Goal: Find specific page/section: Find specific page/section

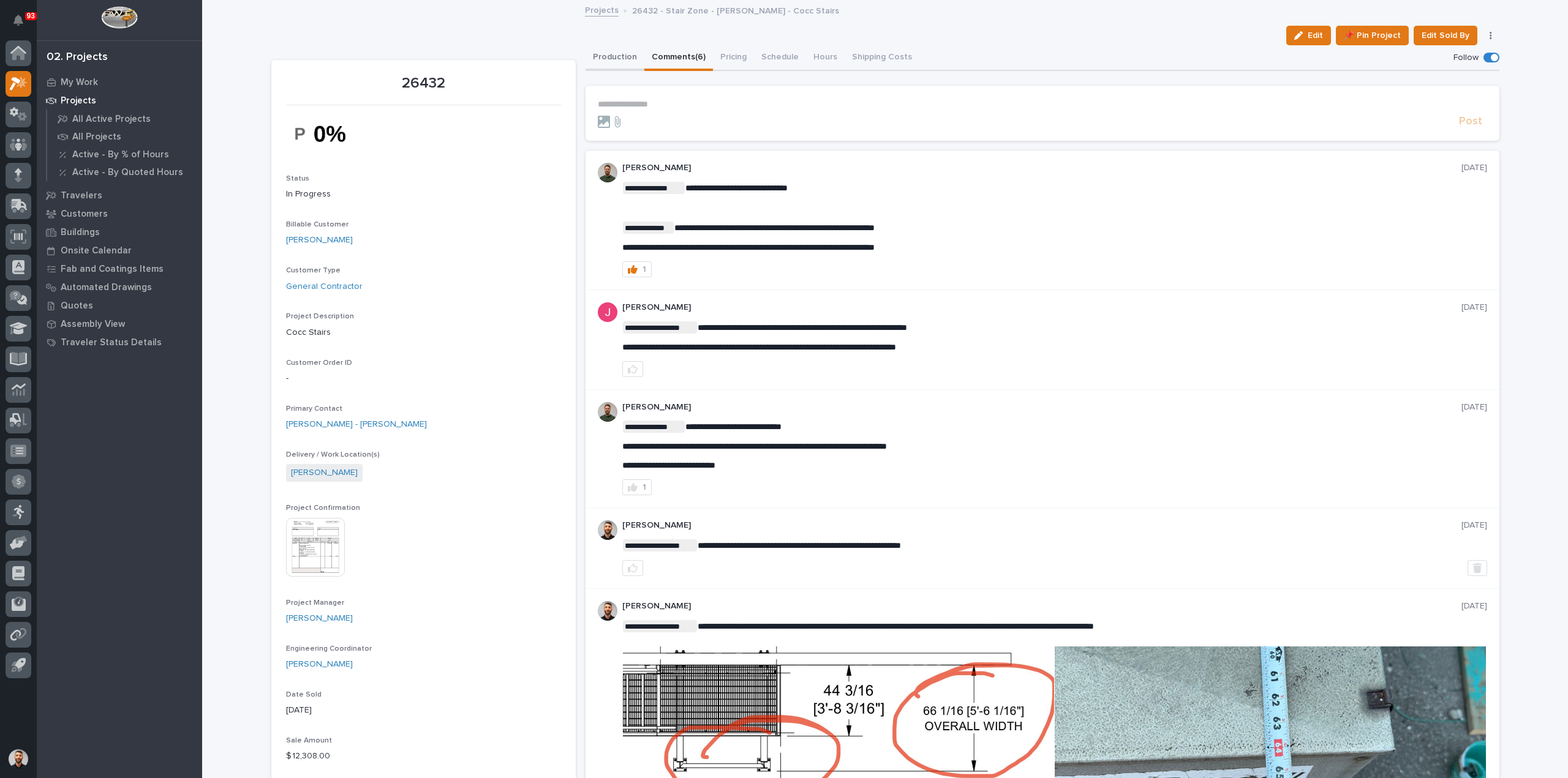
click at [605, 52] on button "Production" at bounding box center [615, 58] width 59 height 26
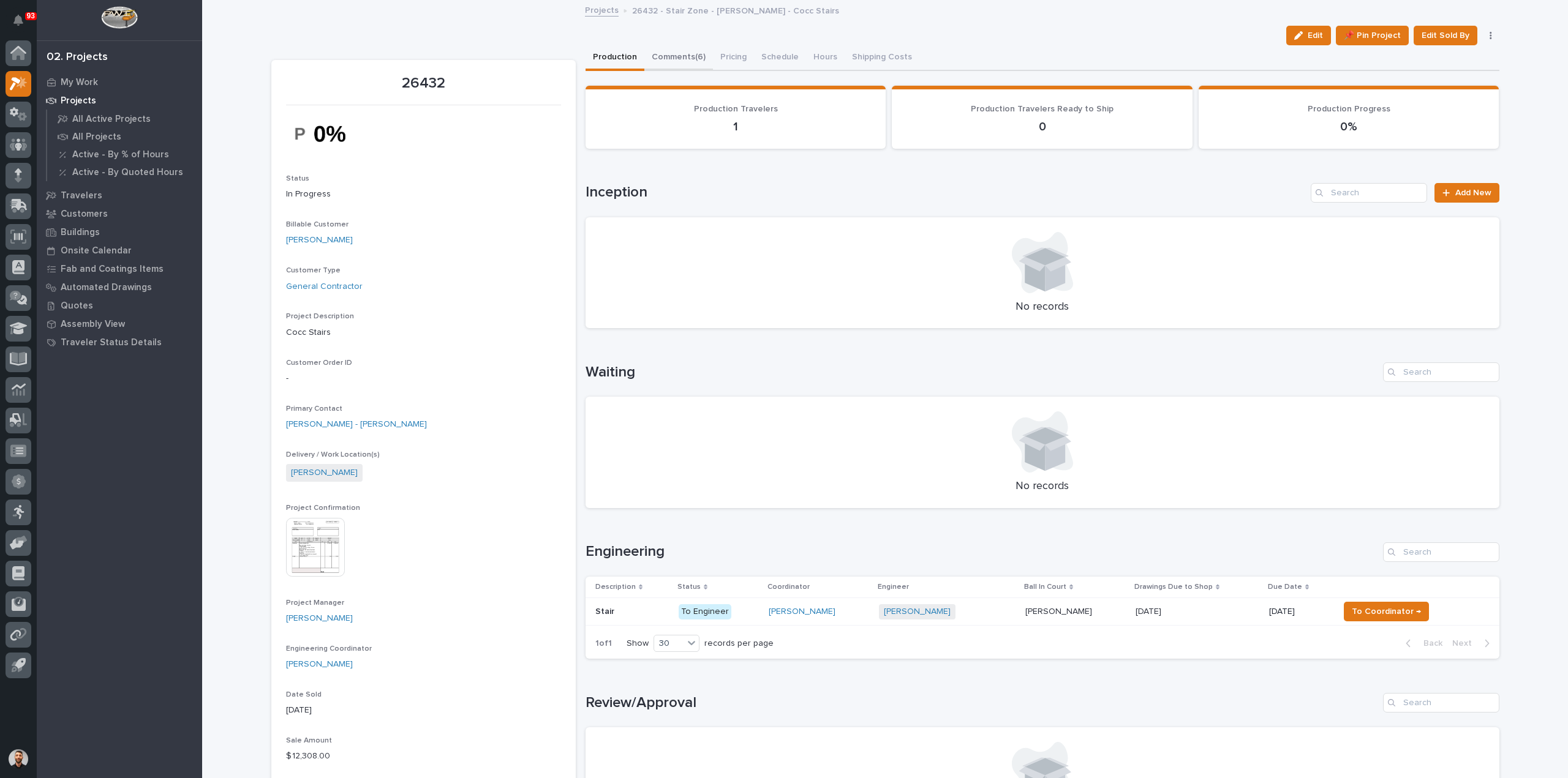
click at [690, 61] on button "Comments (6)" at bounding box center [678, 58] width 68 height 26
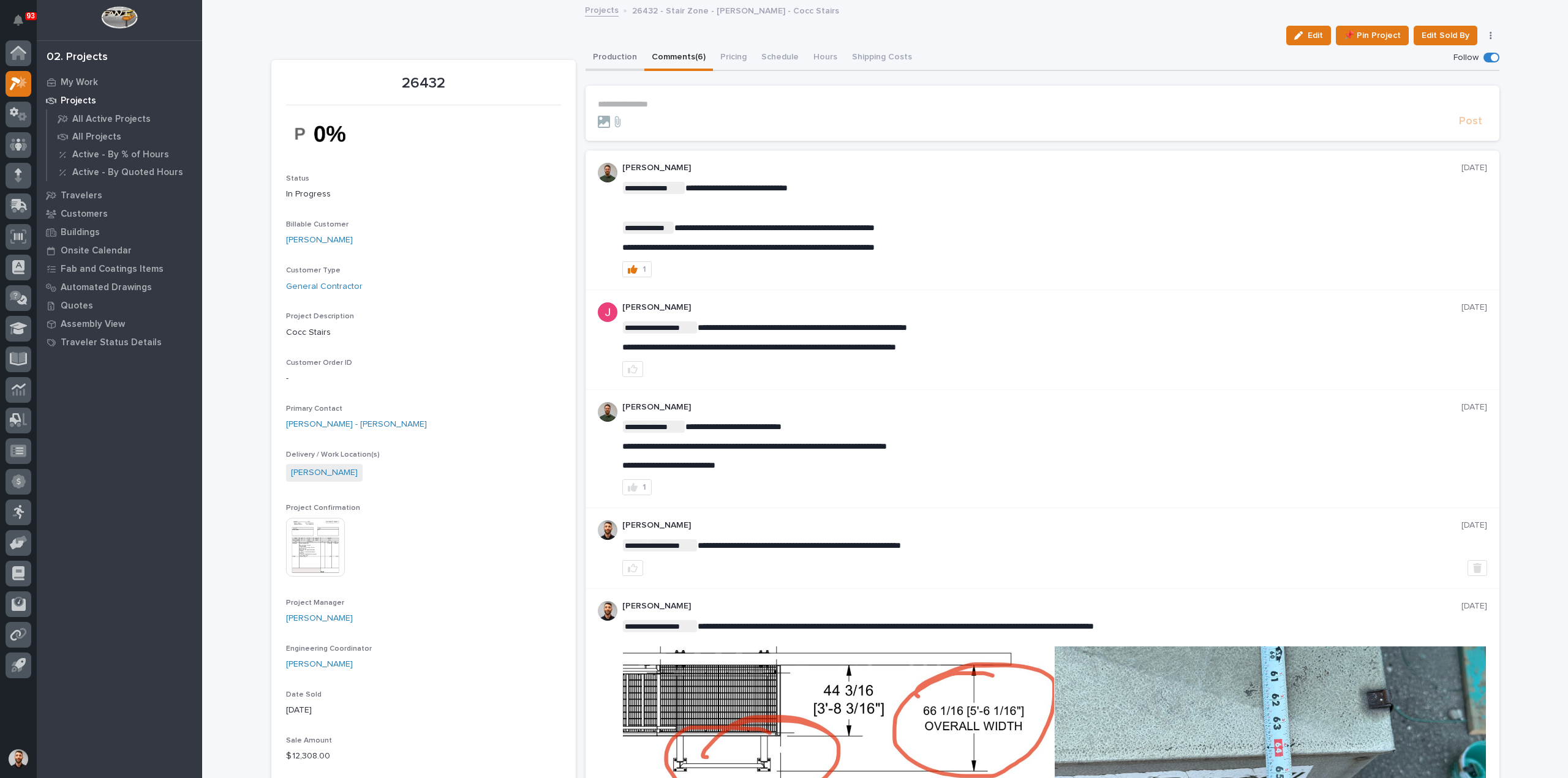
click at [602, 54] on button "Production" at bounding box center [615, 58] width 59 height 26
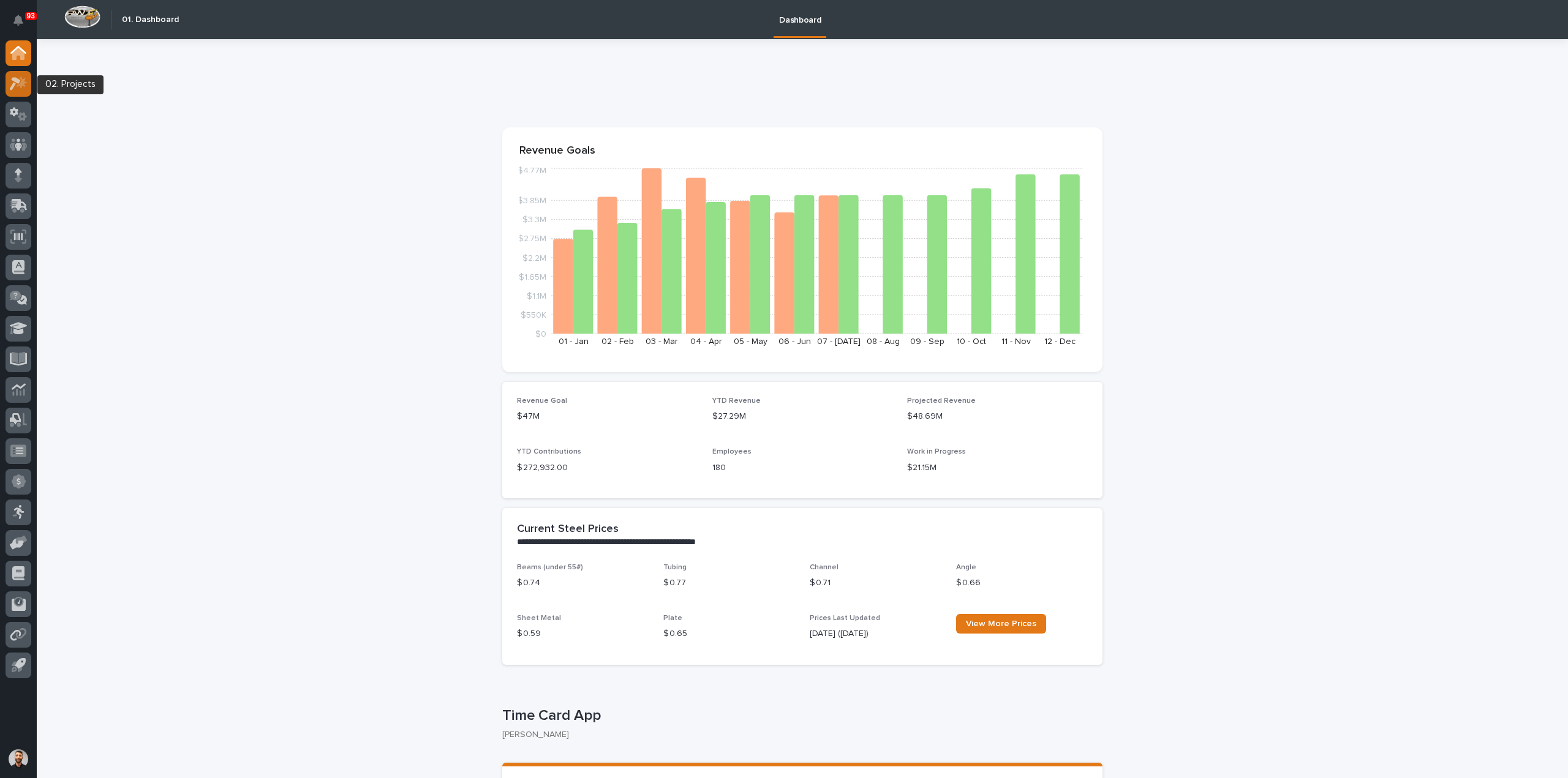
click at [20, 86] on icon at bounding box center [21, 82] width 11 height 12
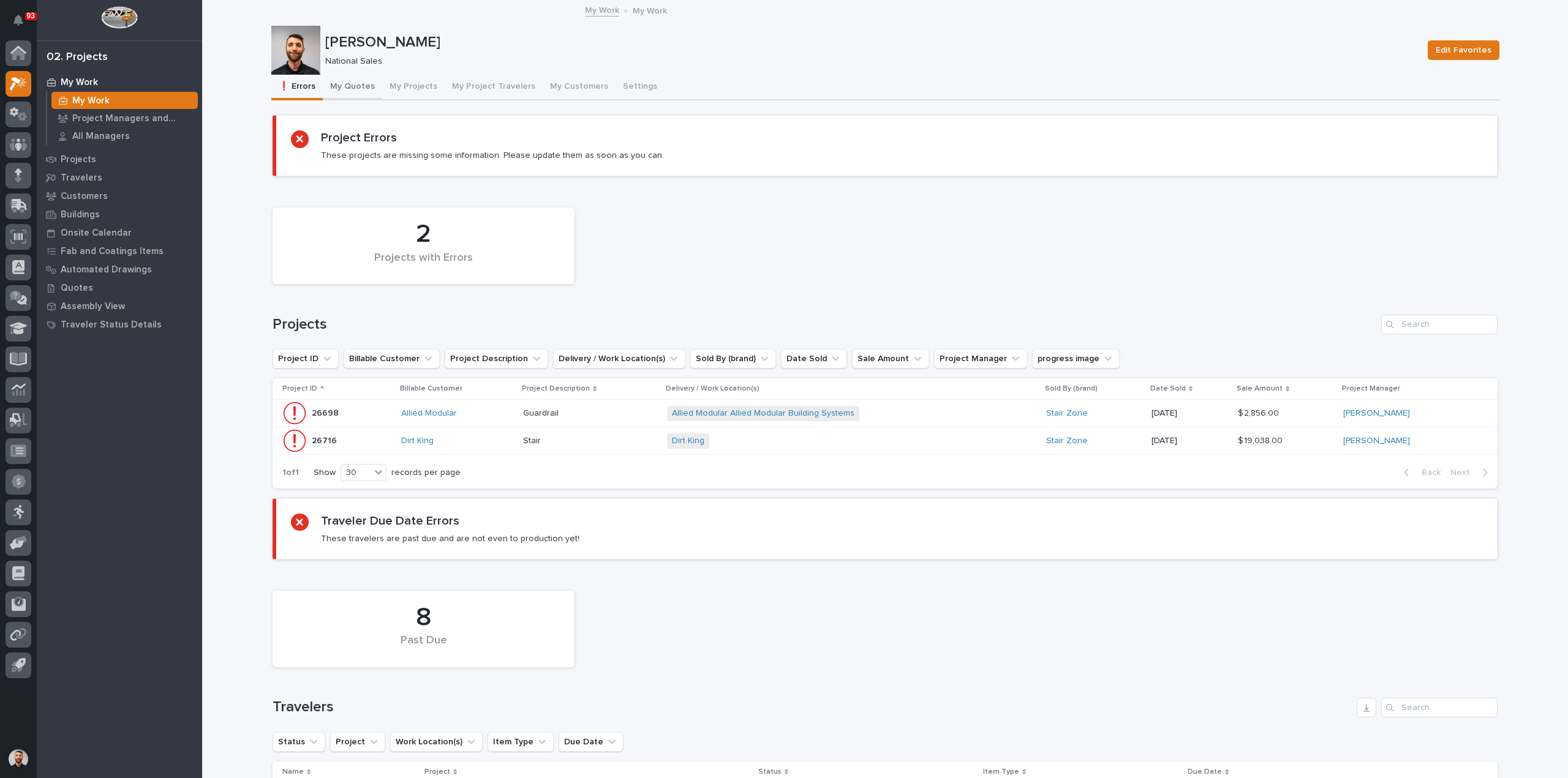
click at [335, 89] on button "My Quotes" at bounding box center [352, 87] width 59 height 26
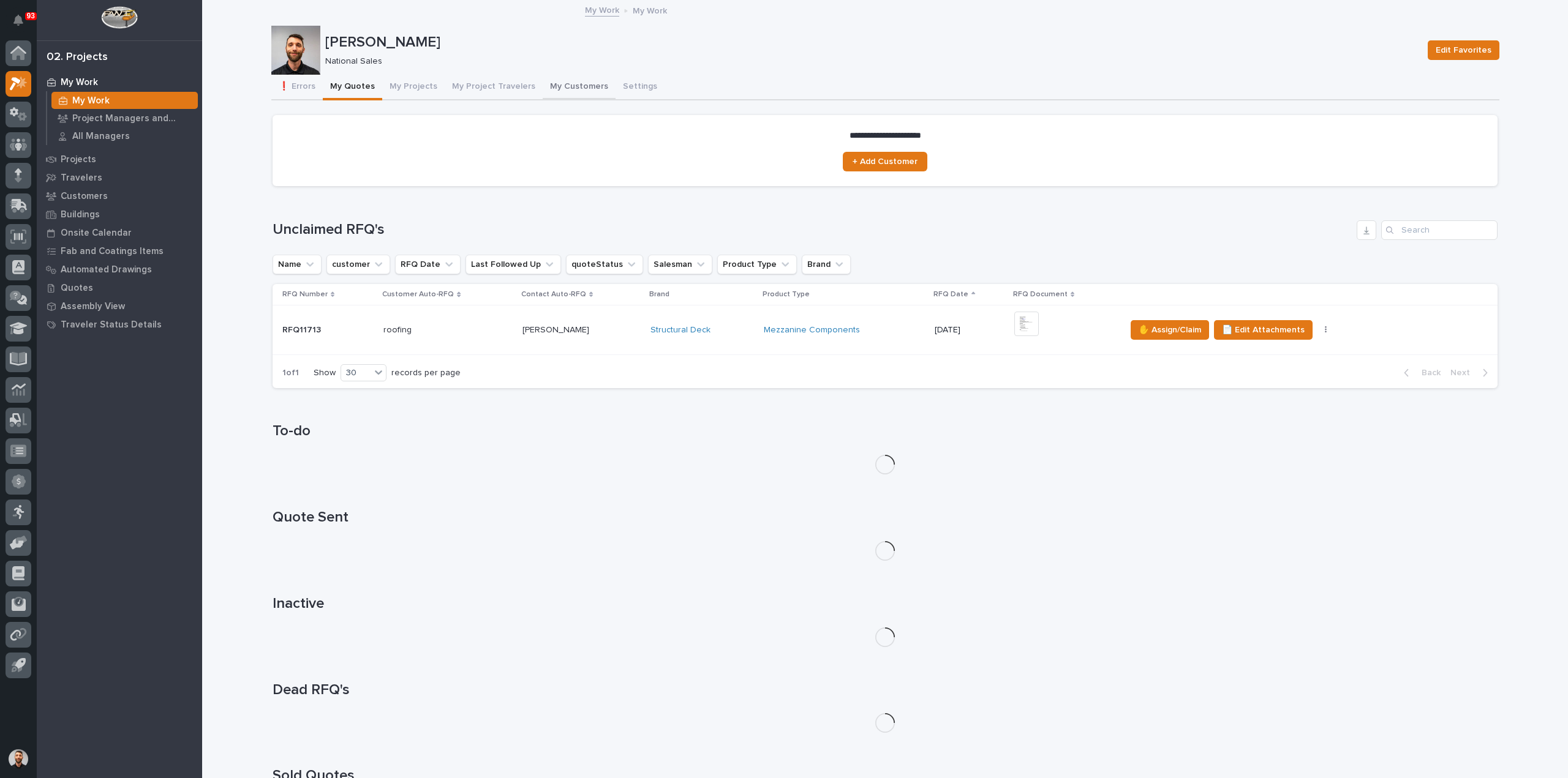
click at [584, 88] on button "My Customers" at bounding box center [579, 87] width 73 height 26
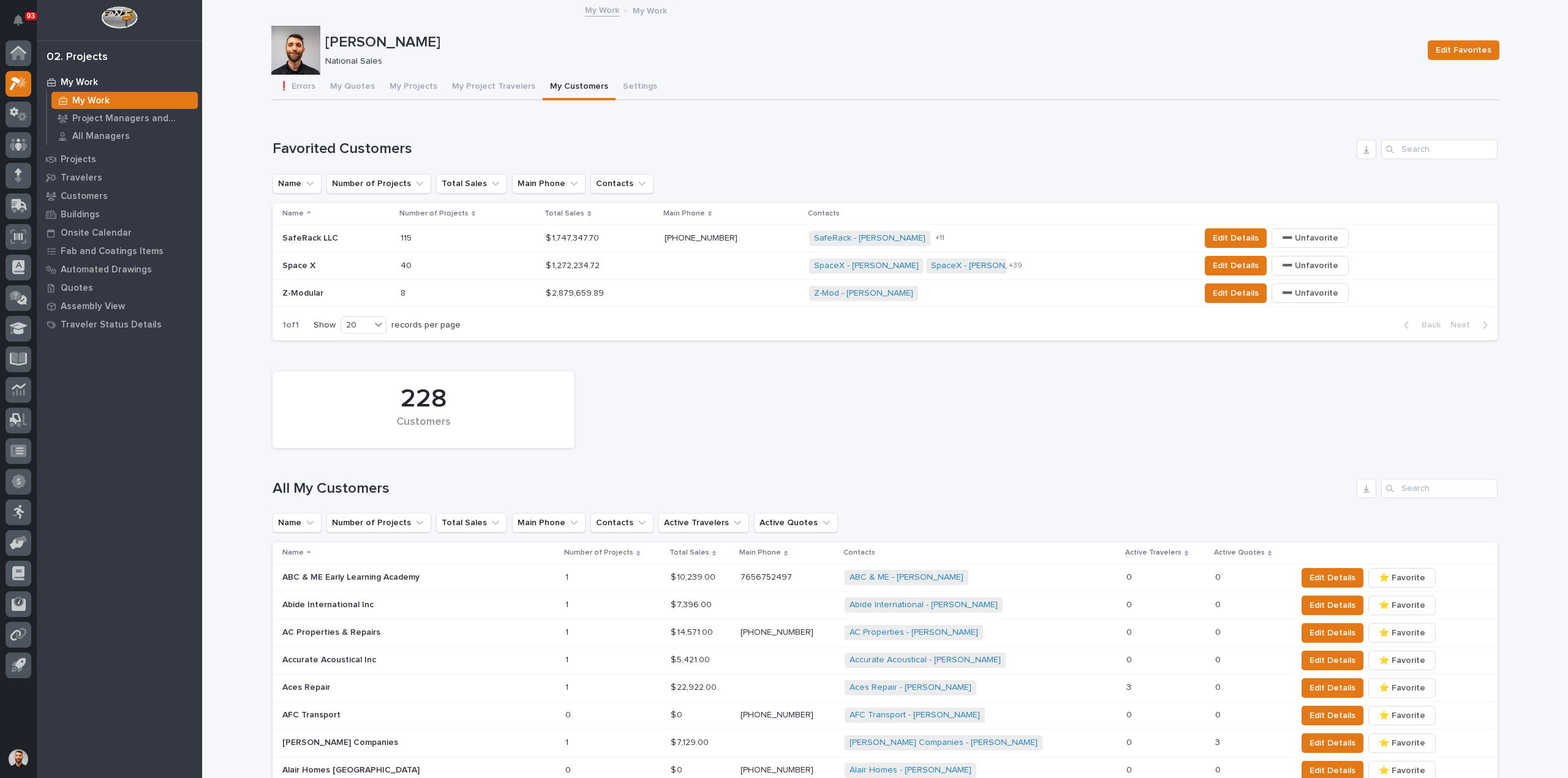
click at [358, 232] on div "SafeRack LLC SafeRack LLC" at bounding box center [336, 238] width 108 height 20
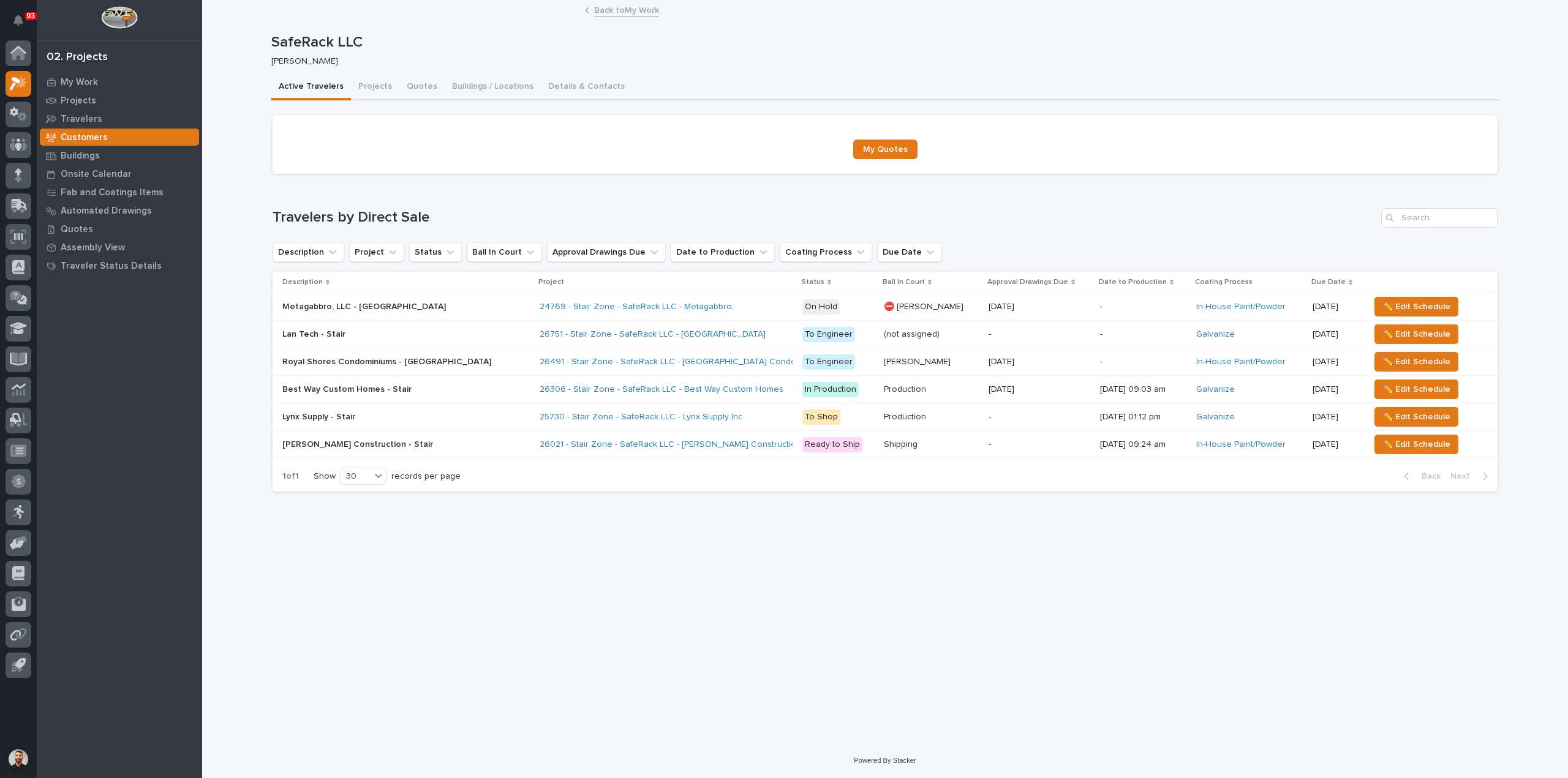
click at [749, 362] on div "26491 - Stair Zone - SafeRack LLC - Royal Shores Condominiums" at bounding box center [666, 362] width 253 height 20
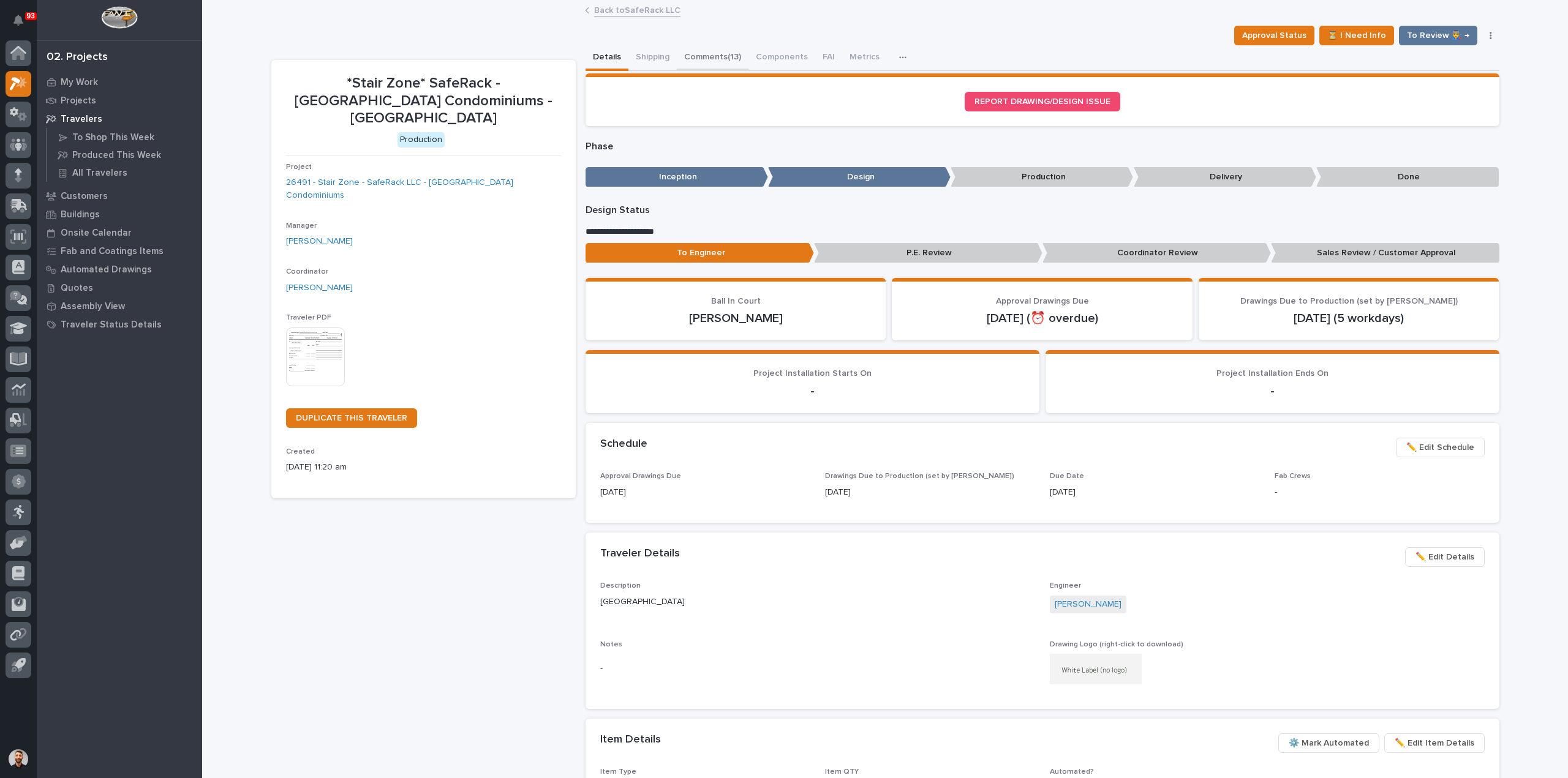
click at [709, 59] on button "Comments (13)" at bounding box center [712, 58] width 72 height 26
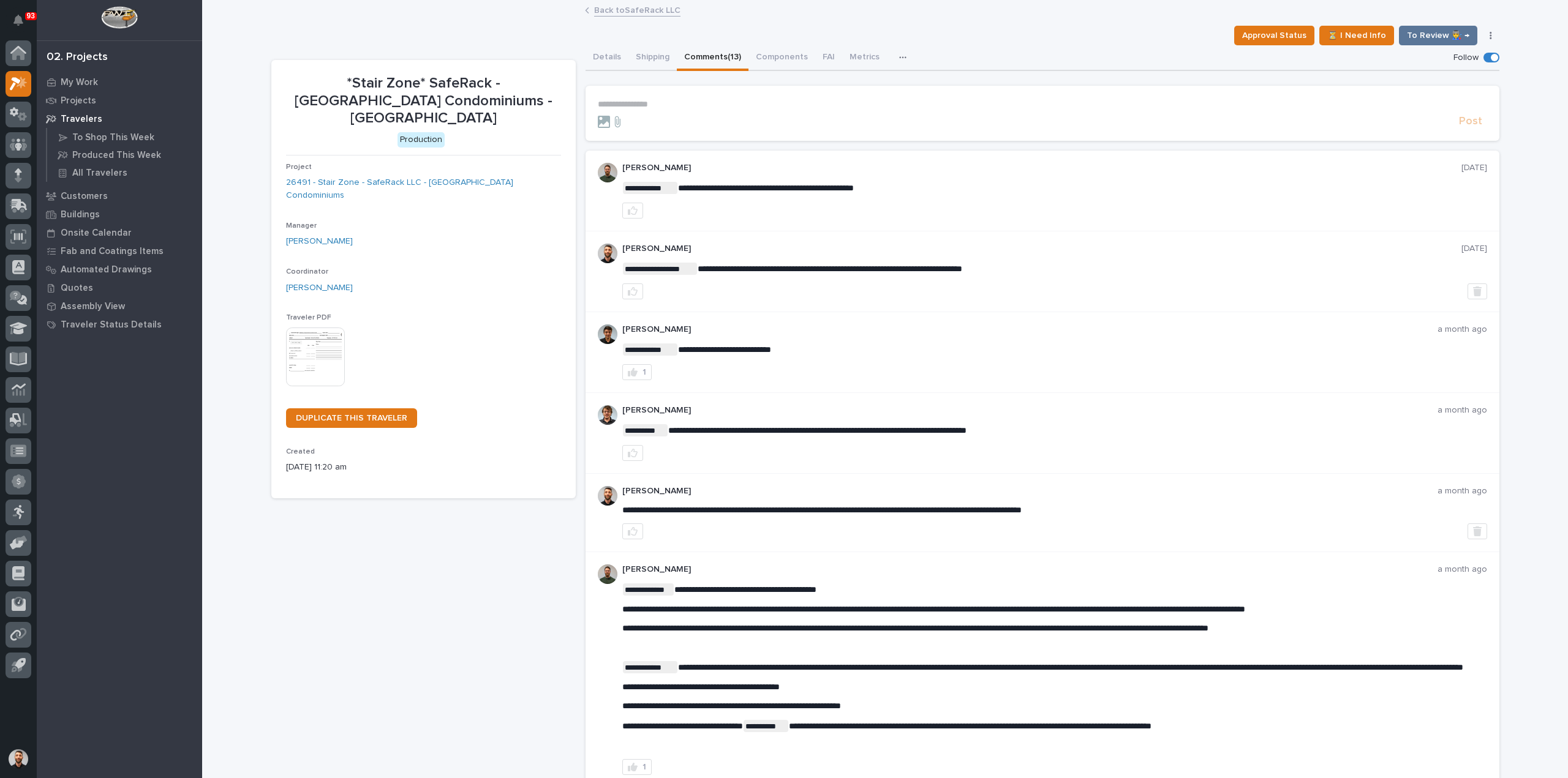
click at [886, 277] on div "**********" at bounding box center [1055, 271] width 865 height 56
click at [880, 218] on div "**********" at bounding box center [1042, 191] width 914 height 81
click at [596, 62] on button "Details" at bounding box center [607, 58] width 43 height 26
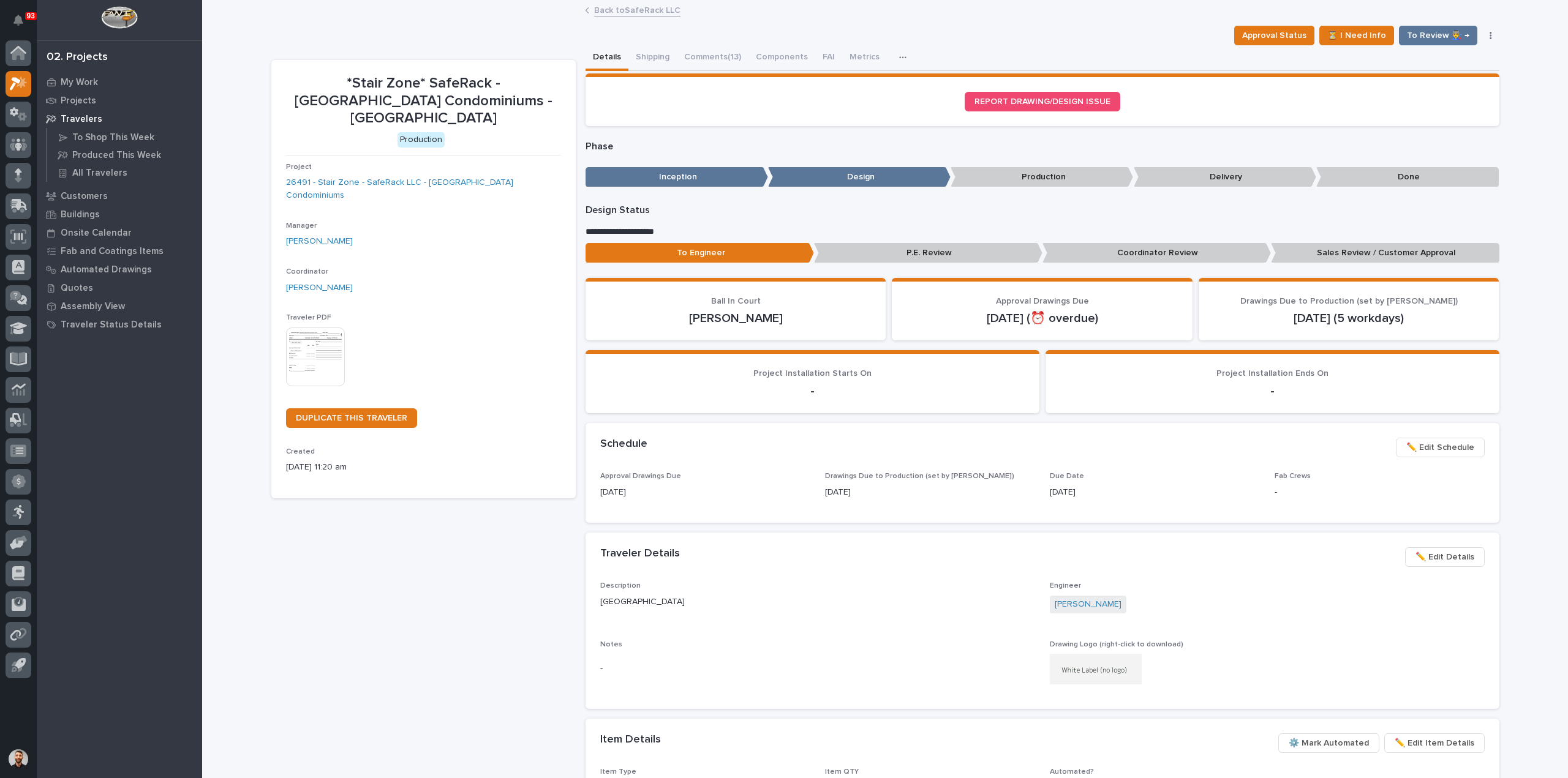
click at [631, 18] on div "Back to SafeRack LLC" at bounding box center [885, 11] width 612 height 17
click at [634, 11] on link "Back to SafeRack LLC" at bounding box center [637, 9] width 87 height 14
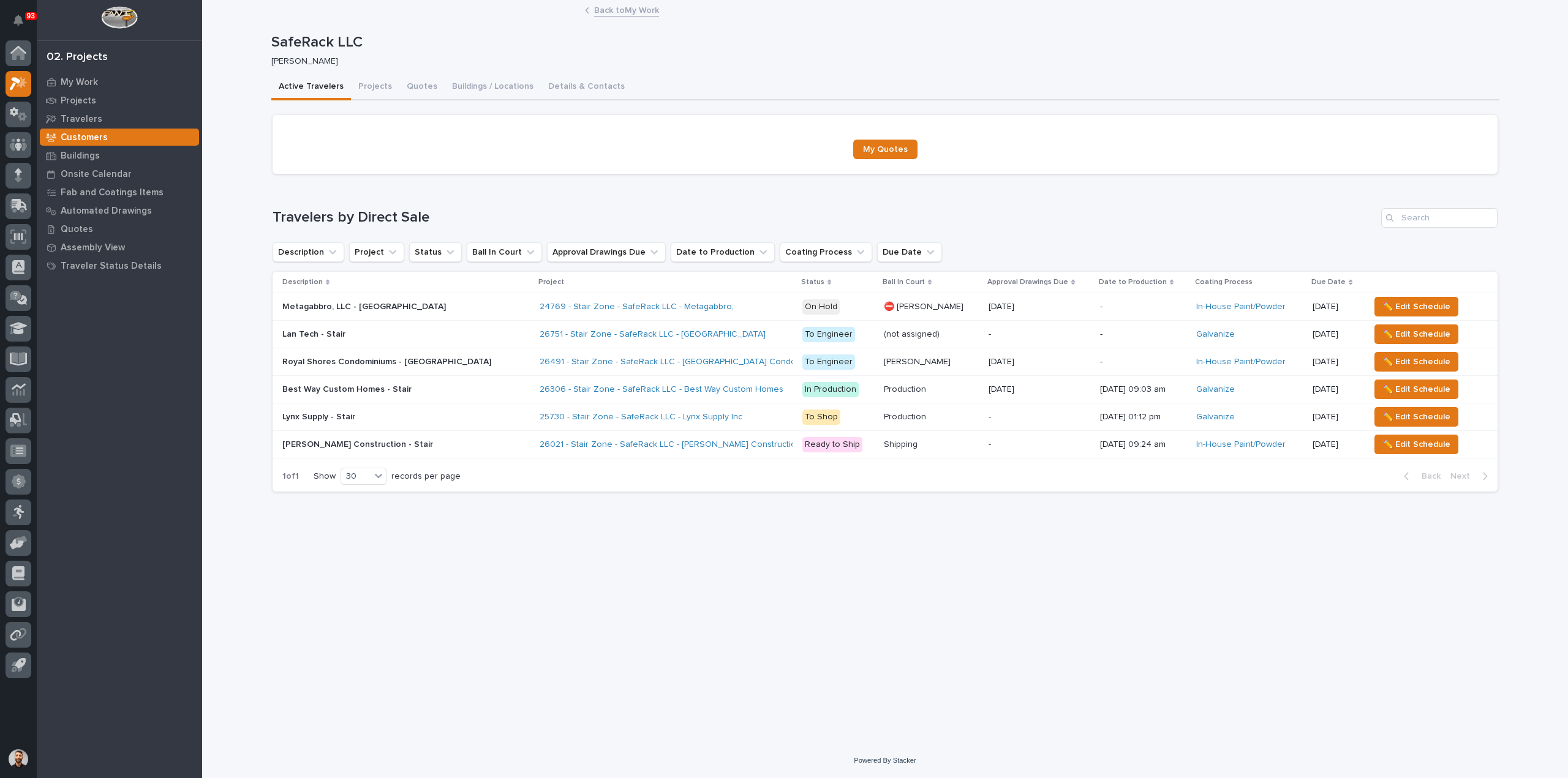
click at [721, 337] on div "26751 - Stair Zone - SafeRack LLC - Lantech" at bounding box center [666, 334] width 253 height 20
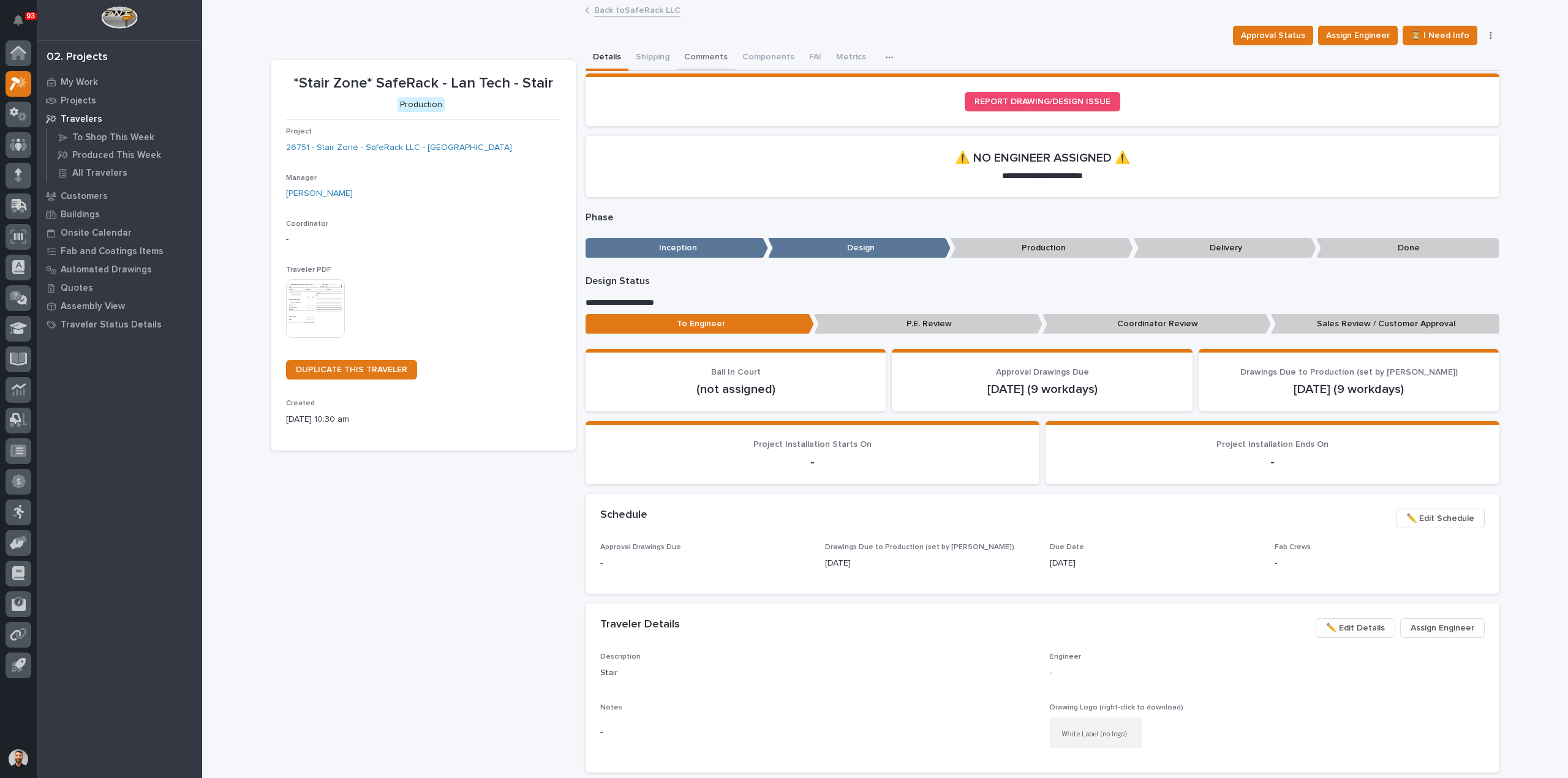
click at [706, 59] on button "Comments" at bounding box center [706, 58] width 59 height 26
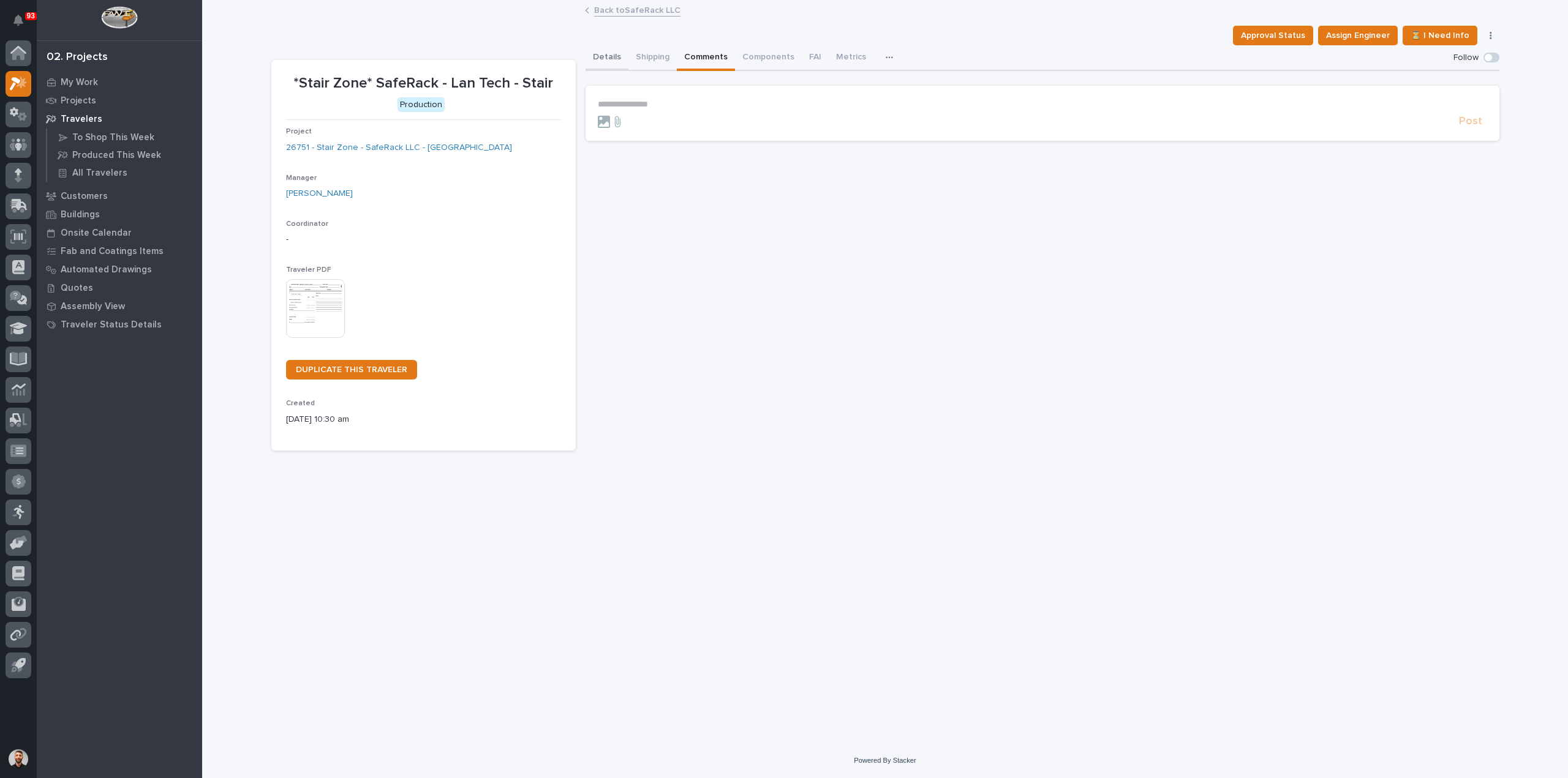
click at [612, 57] on button "Details" at bounding box center [607, 58] width 43 height 26
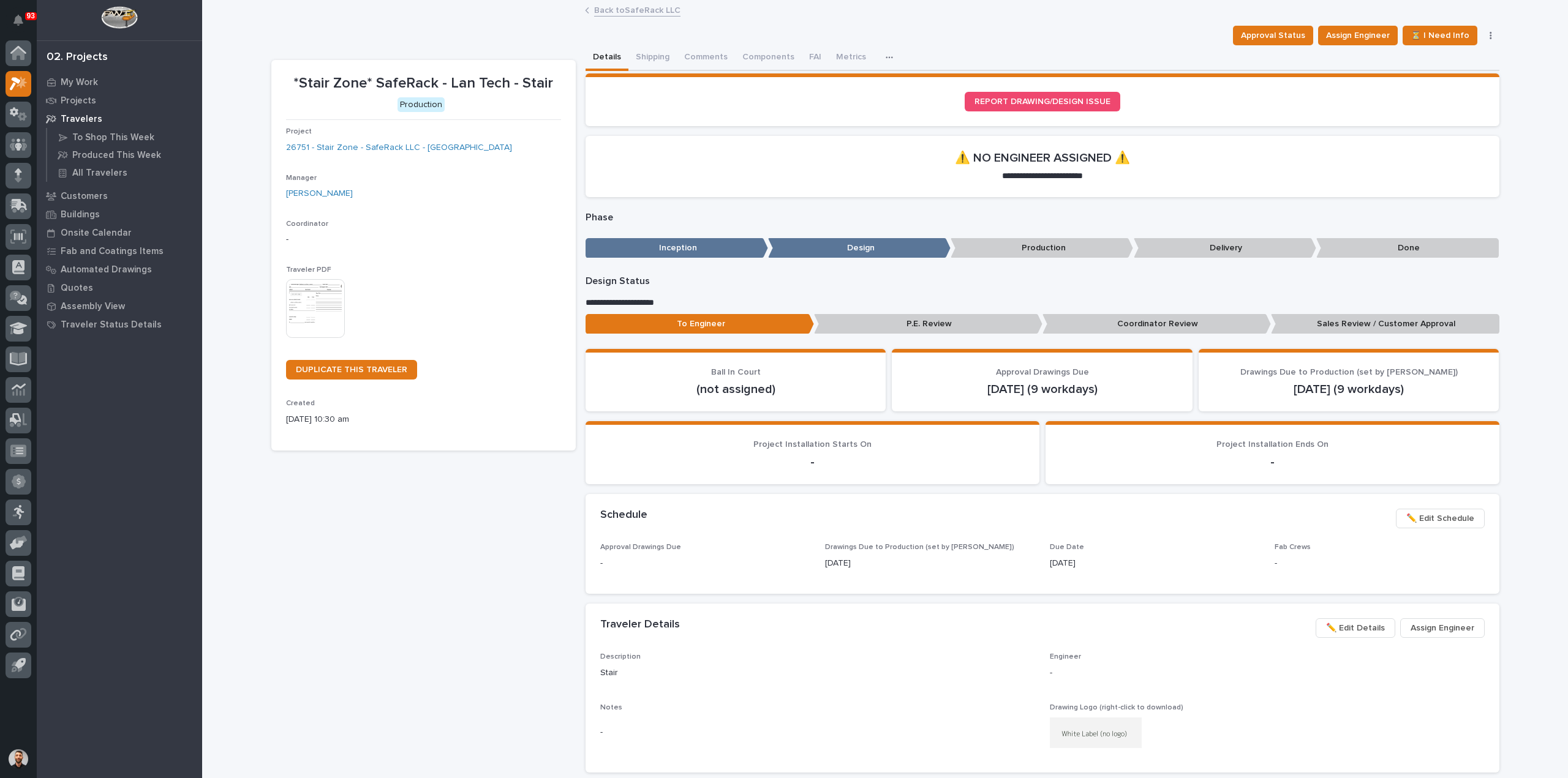
click at [630, 11] on link "Back to SafeRack LLC" at bounding box center [637, 9] width 87 height 14
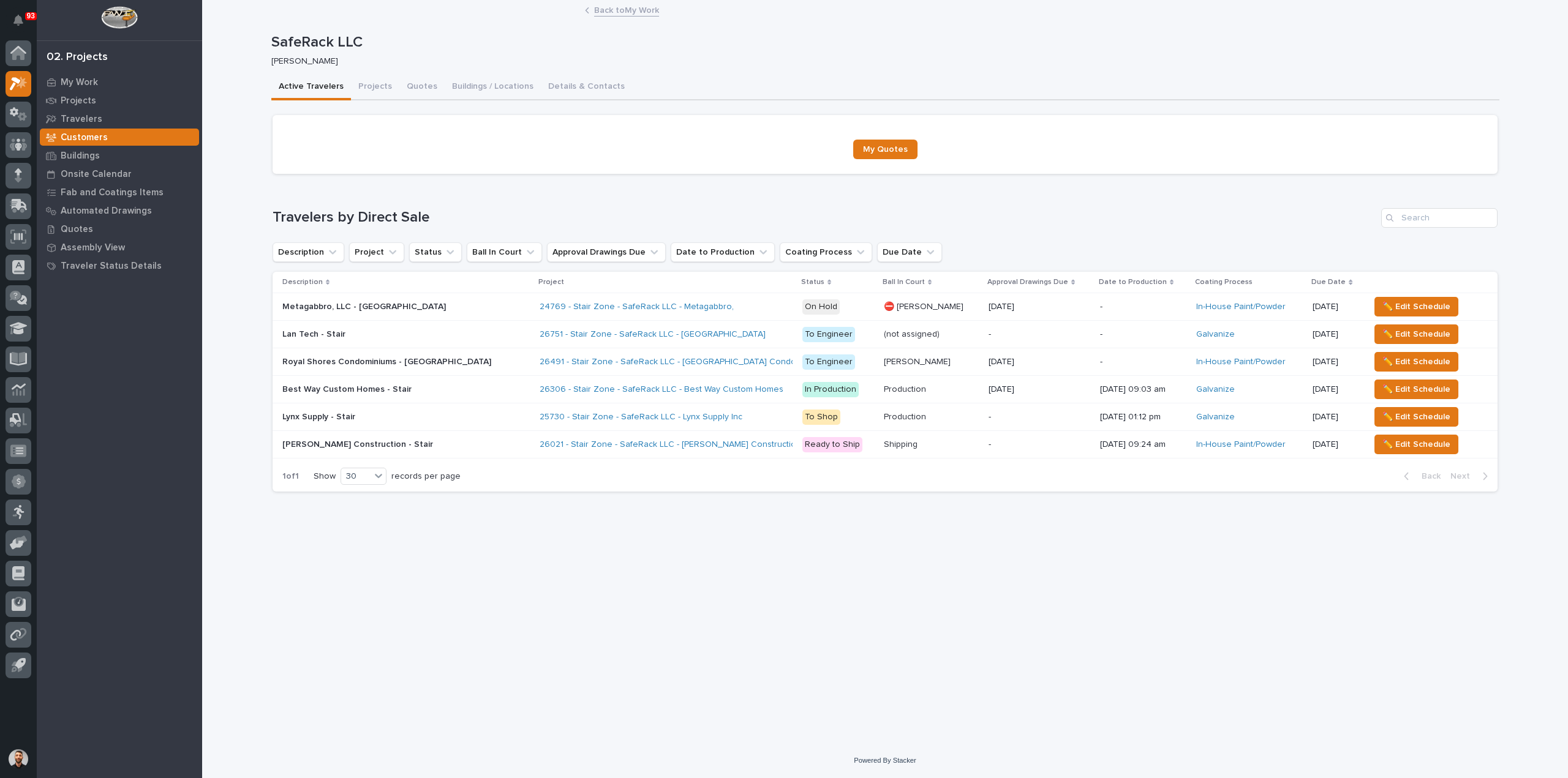
click at [1123, 335] on p "-" at bounding box center [1143, 334] width 87 height 11
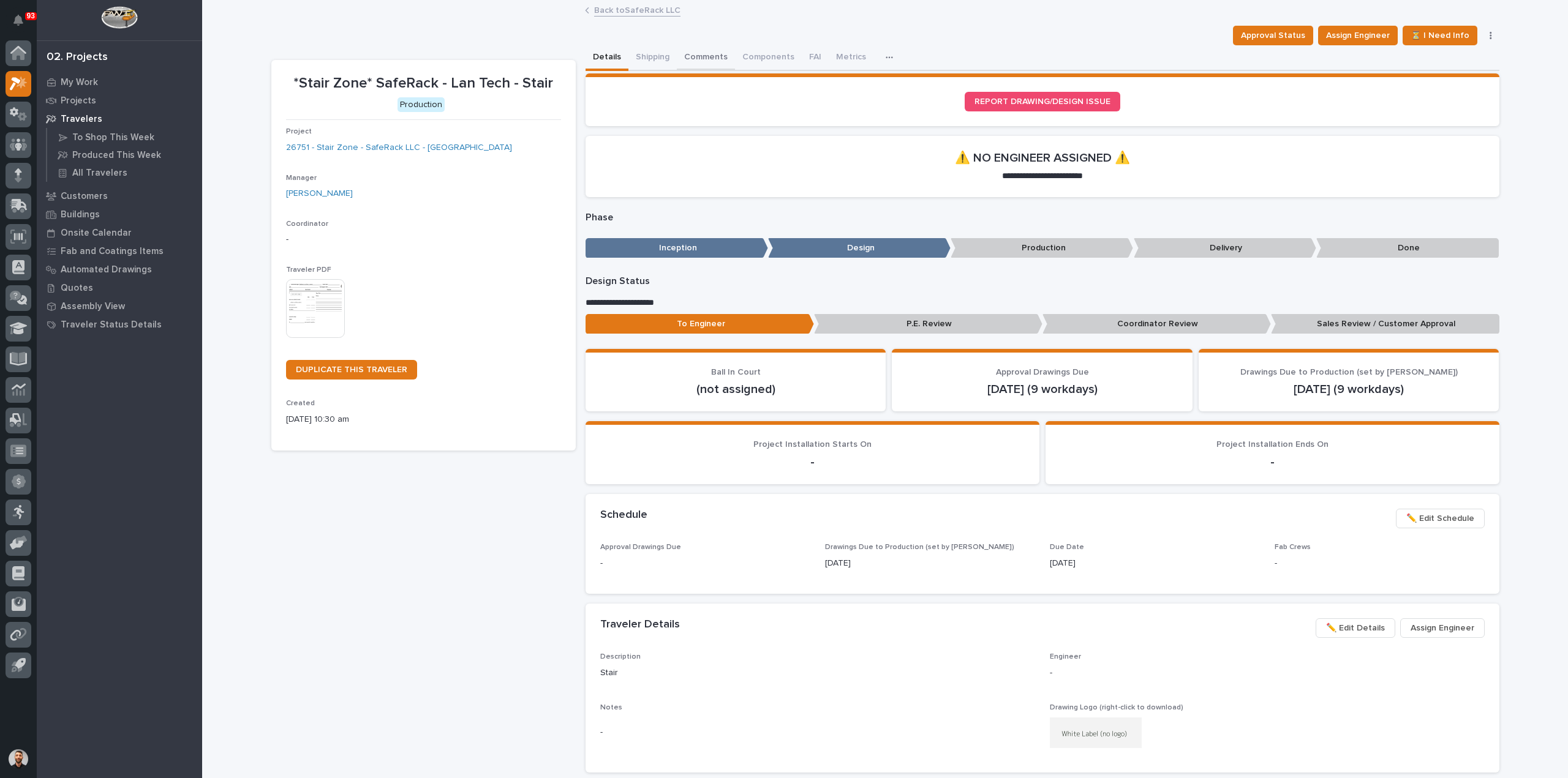
click at [712, 59] on button "Comments" at bounding box center [706, 58] width 59 height 26
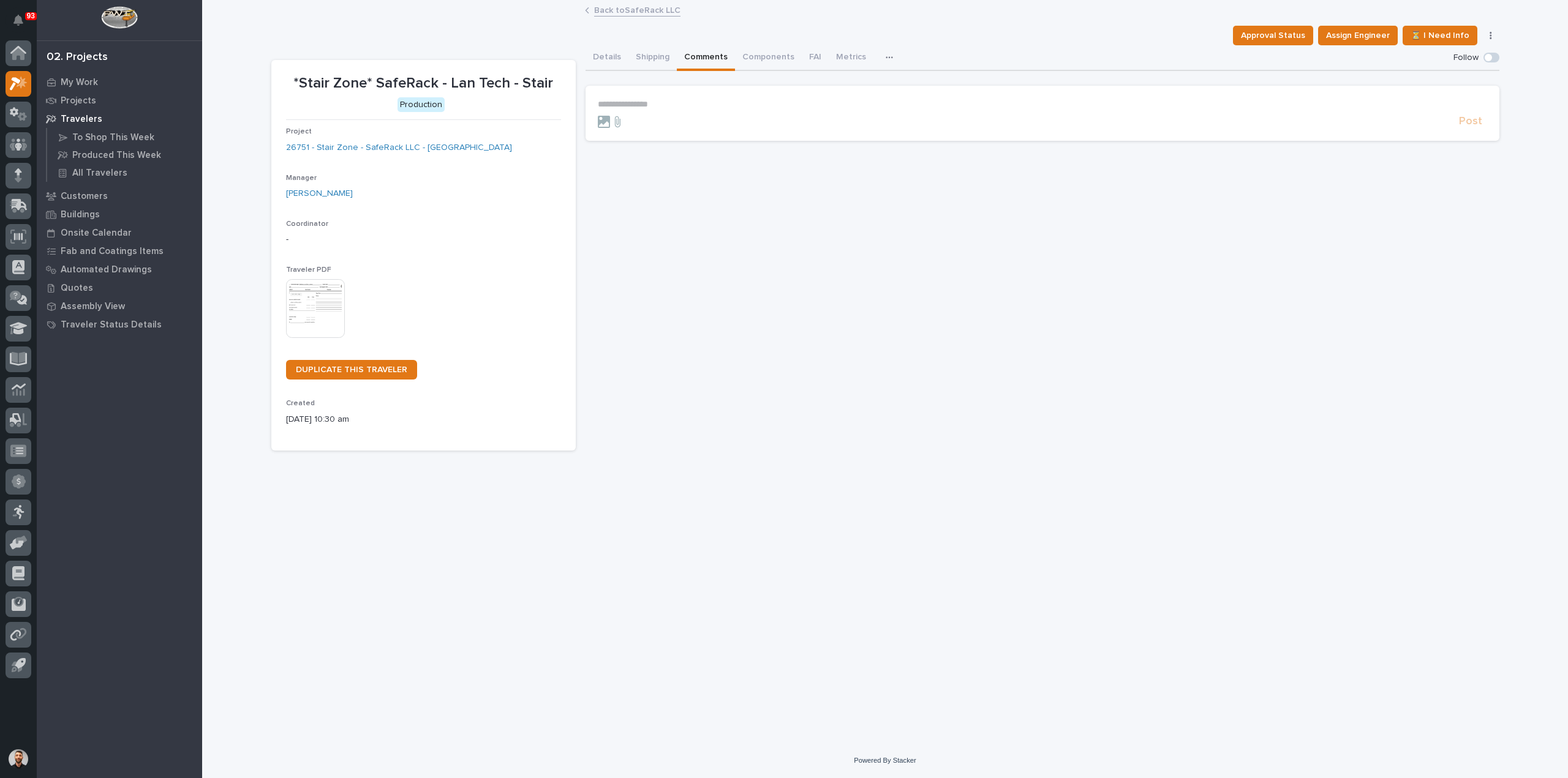
click at [652, 8] on link "Back to SafeRack LLC" at bounding box center [637, 9] width 87 height 14
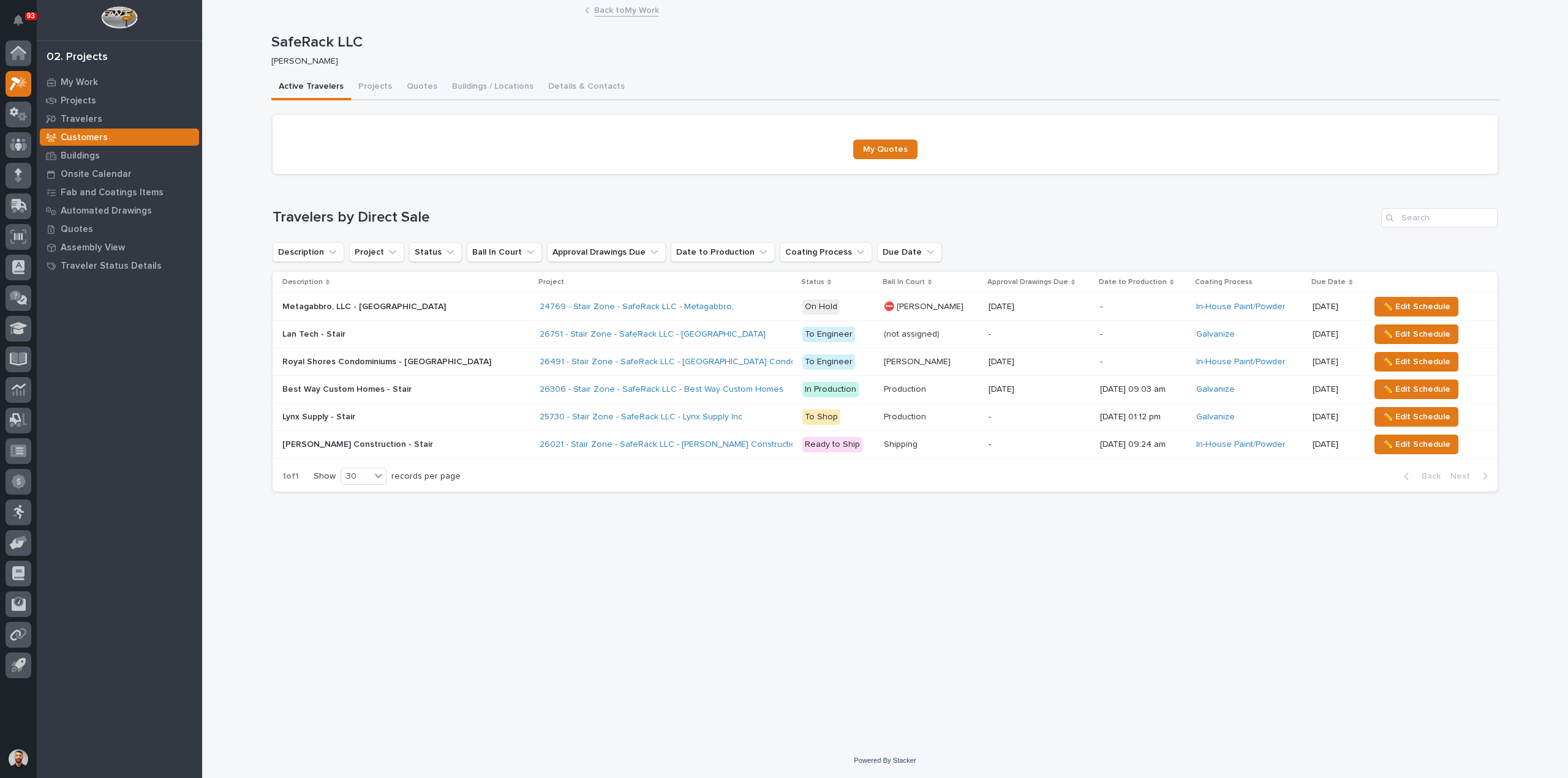
click at [1008, 559] on div "Loading... Saving… Loading... Saving… SafeRack LLC SafeRack LLC Cole Ziegler So…" at bounding box center [885, 356] width 1240 height 712
click at [936, 658] on div "Loading... Saving… Loading... Saving… SafeRack LLC SafeRack LLC Cole Ziegler So…" at bounding box center [885, 356] width 1240 height 712
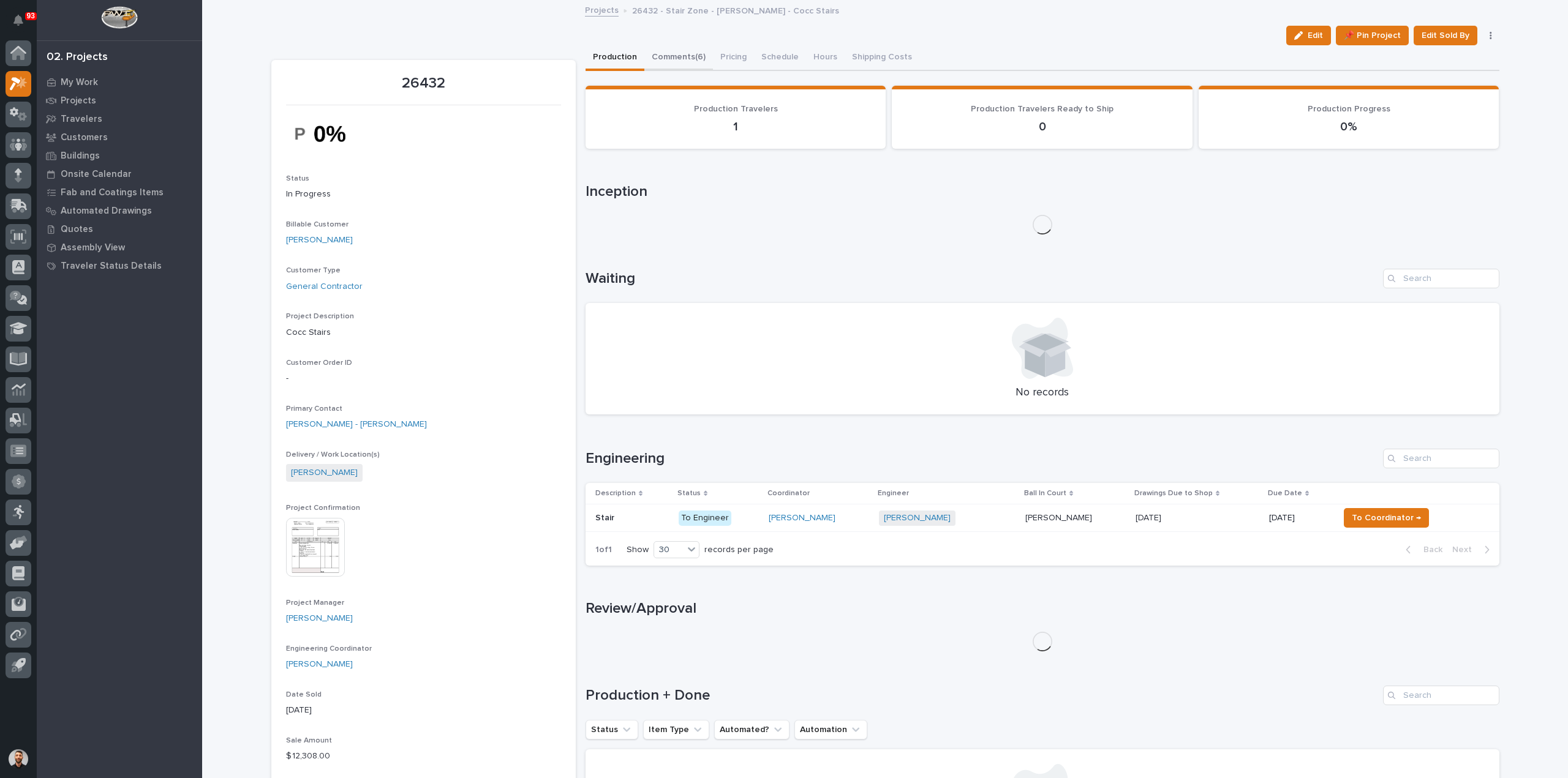
click at [686, 59] on button "Comments (6)" at bounding box center [678, 58] width 68 height 26
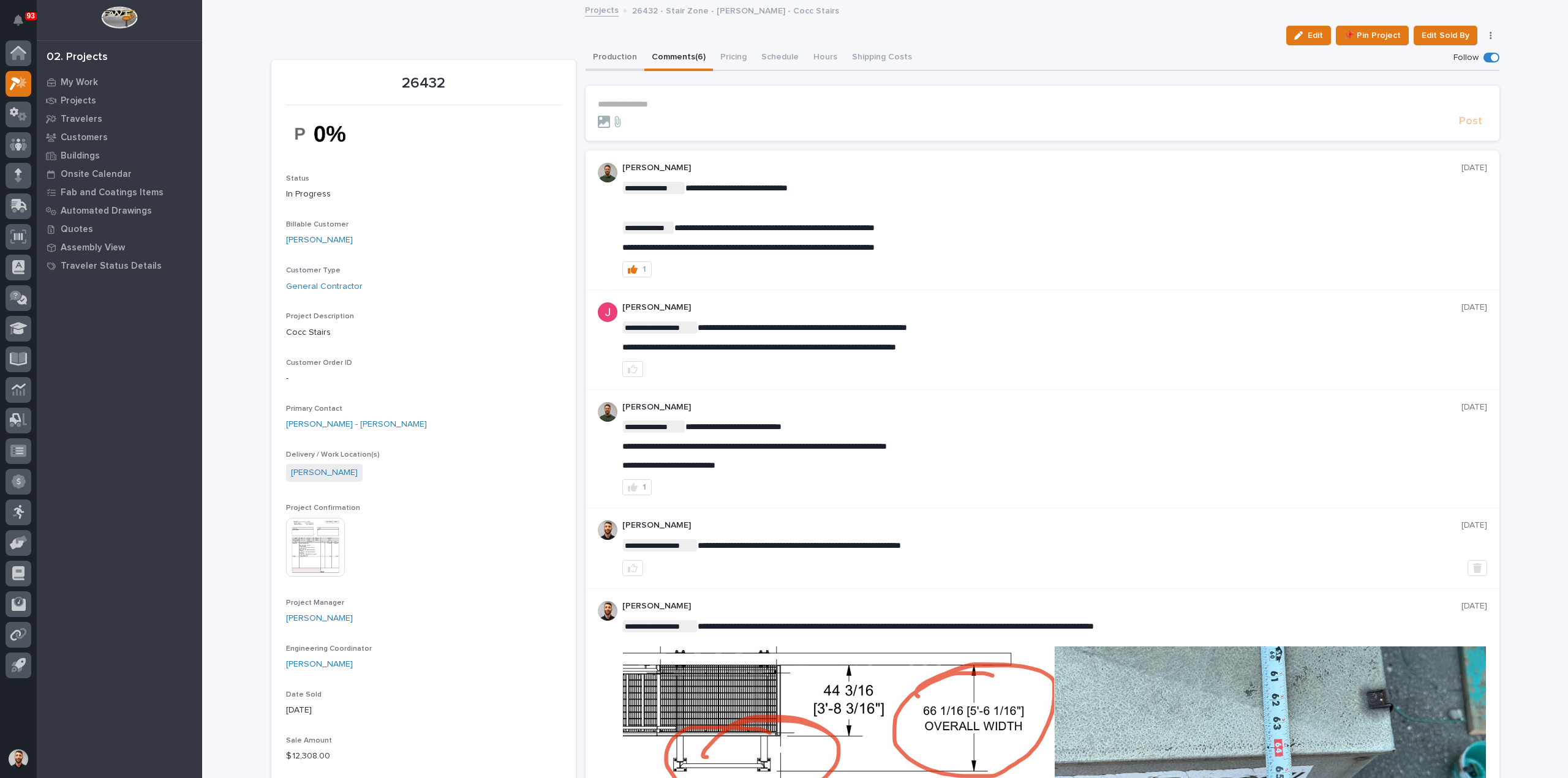
click at [594, 57] on button "Production" at bounding box center [615, 58] width 59 height 26
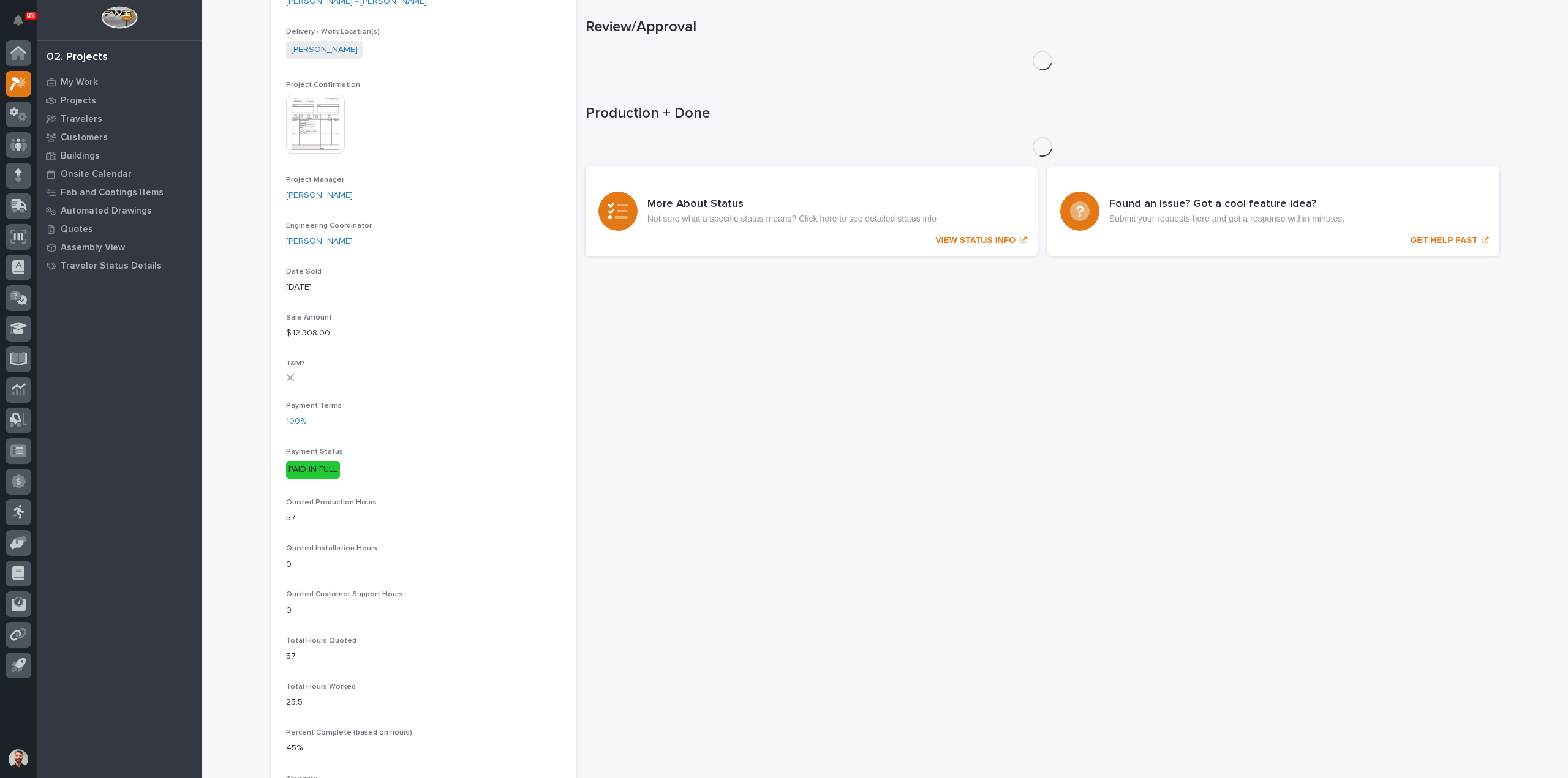
scroll to position [429, 0]
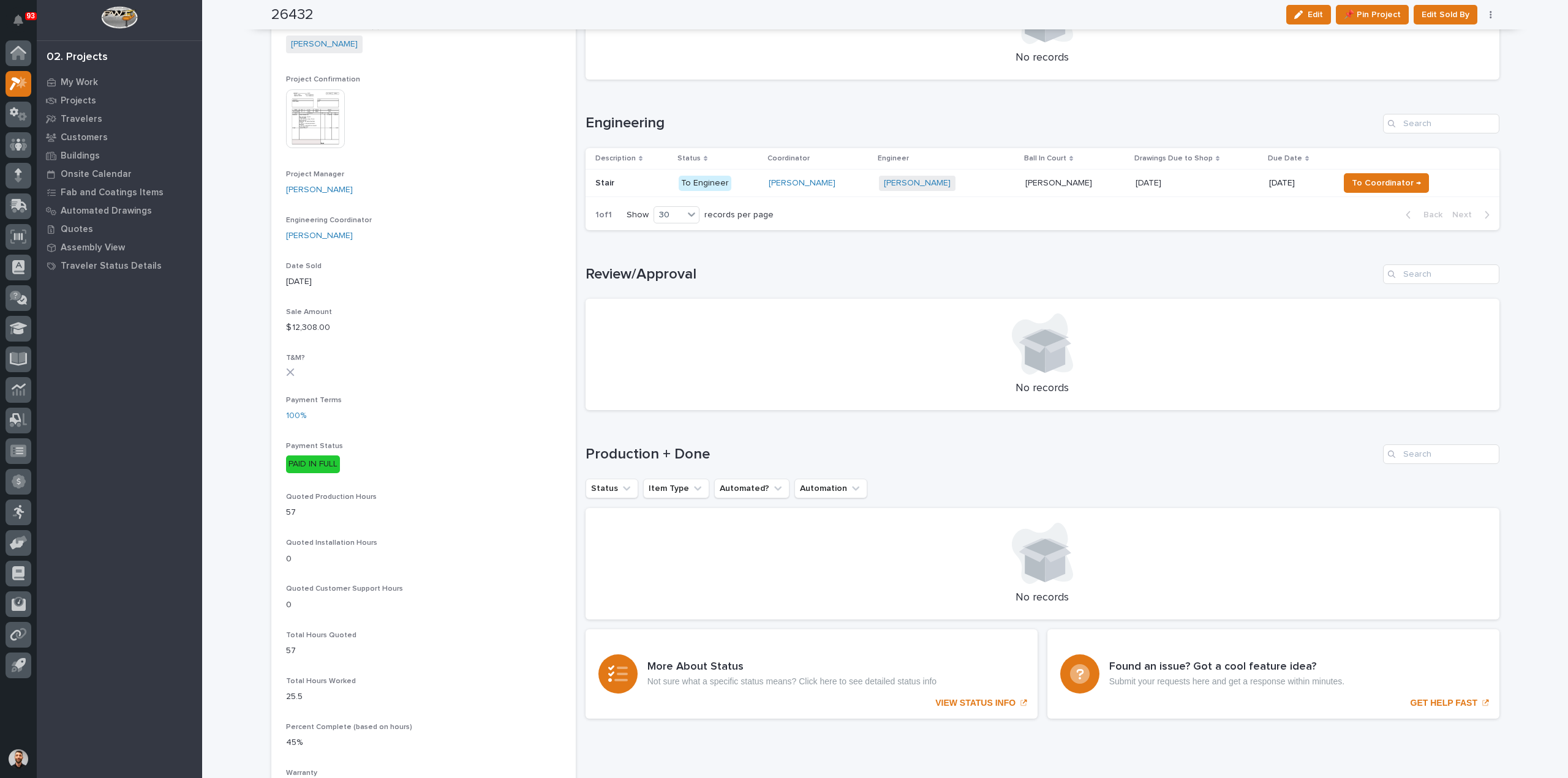
click at [857, 185] on div "[PERSON_NAME]" at bounding box center [819, 183] width 101 height 11
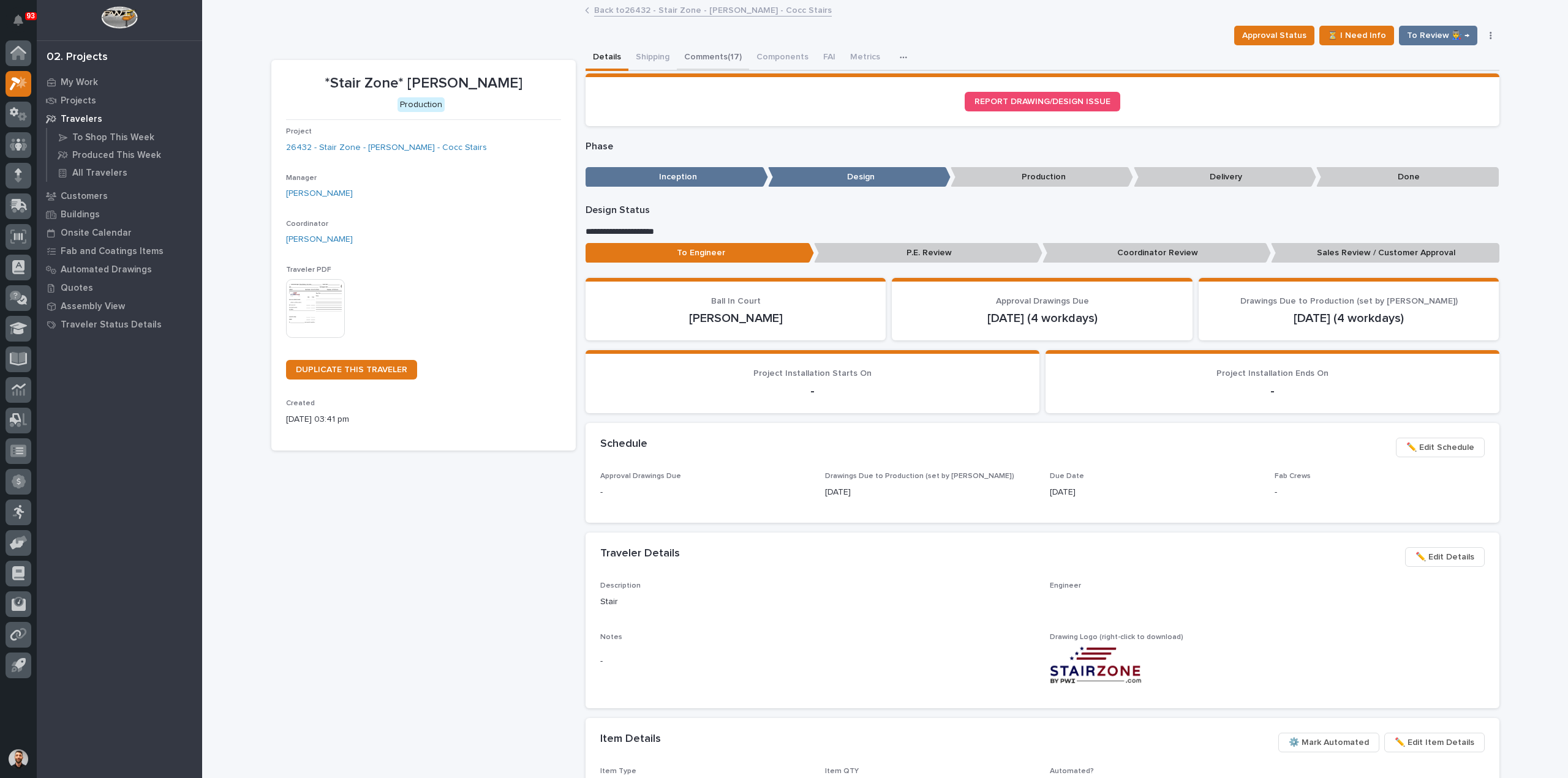
click at [682, 54] on button "Comments (17)" at bounding box center [713, 58] width 73 height 26
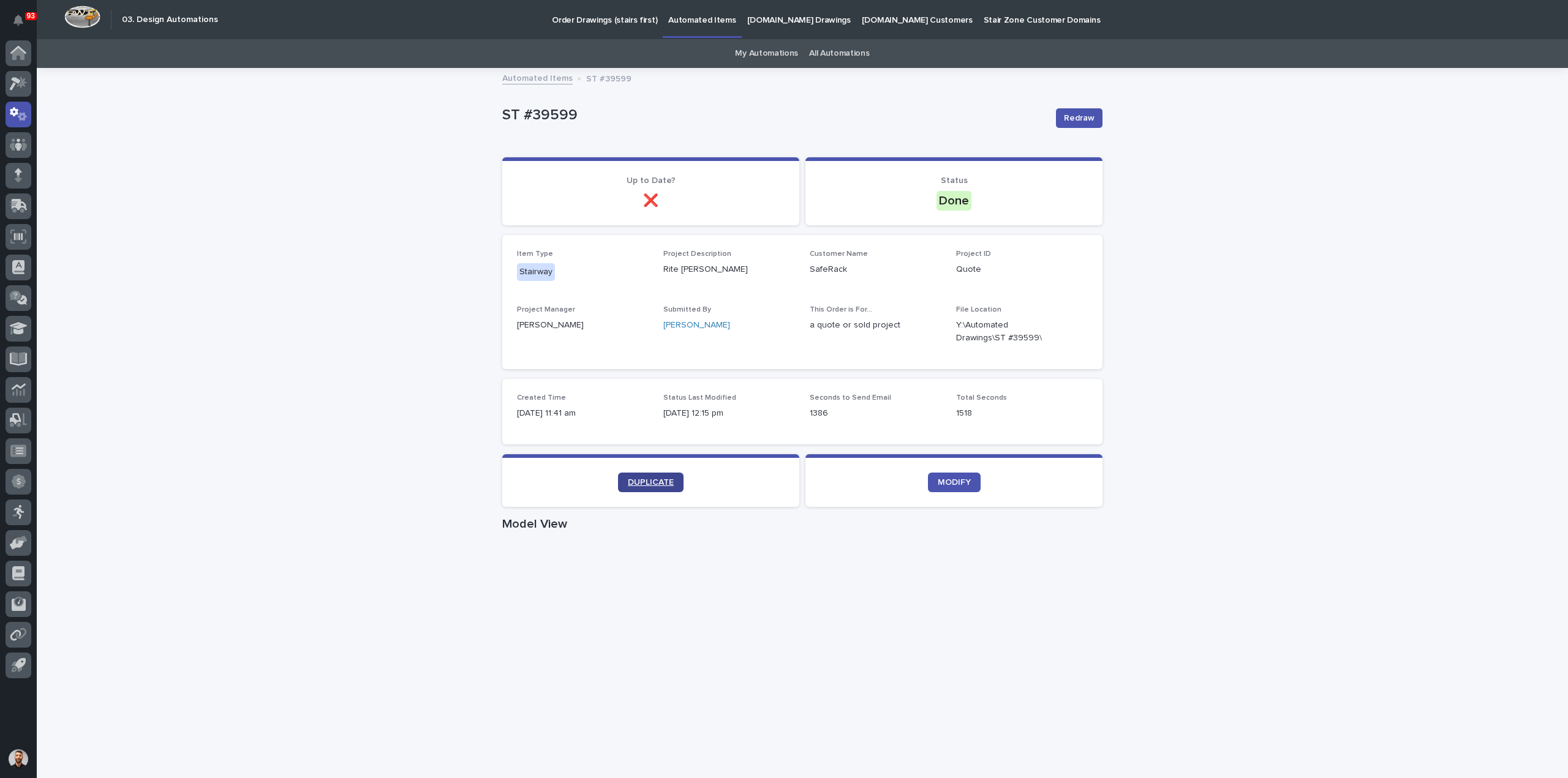
click at [645, 488] on link "DUPLICATE" at bounding box center [650, 483] width 65 height 20
